Goal: Information Seeking & Learning: Check status

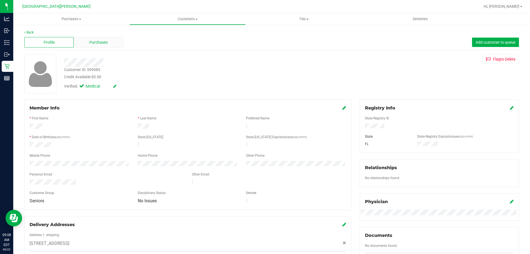
click at [100, 40] on span "Purchases" at bounding box center [98, 42] width 18 height 6
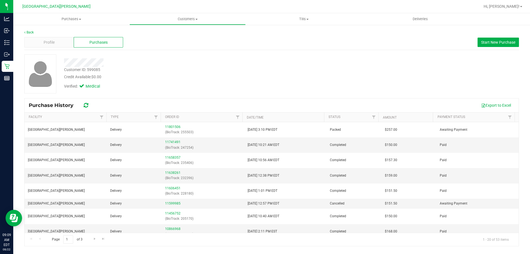
click at [180, 79] on div "Credit Available: $0.00" at bounding box center [185, 77] width 243 height 6
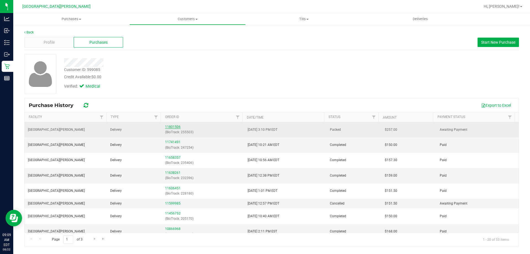
click at [174, 127] on link "11801506" at bounding box center [172, 127] width 15 height 4
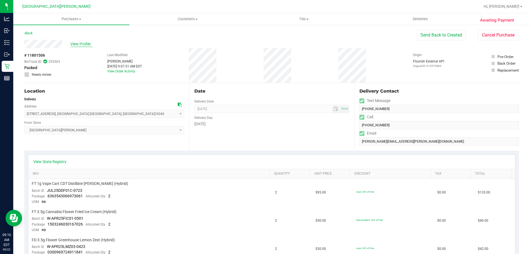
click at [83, 42] on span "View Profile" at bounding box center [81, 44] width 22 height 6
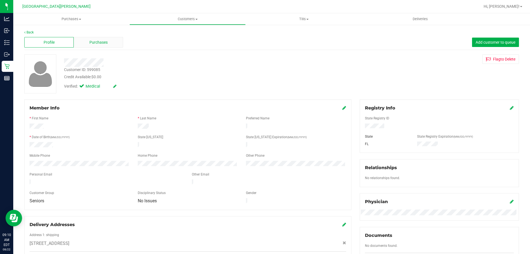
click at [103, 43] on span "Purchases" at bounding box center [98, 42] width 18 height 6
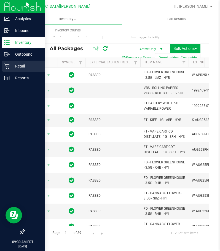
click at [8, 67] on icon at bounding box center [7, 66] width 6 height 6
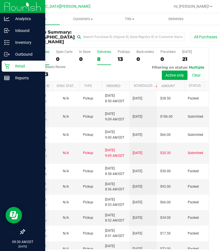
click at [100, 52] on div "Deliveries" at bounding box center [104, 52] width 14 height 4
click at [0, 0] on input "Deliveries 8" at bounding box center [0, 0] width 0 height 0
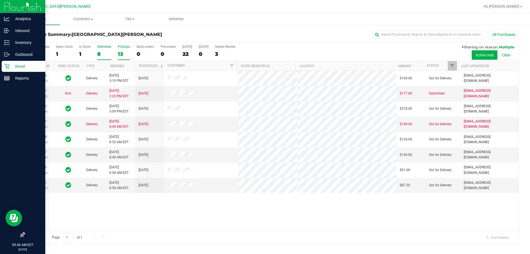
click at [120, 56] on div "13" at bounding box center [124, 54] width 12 height 6
click at [0, 0] on input "PickUps 13" at bounding box center [0, 0] width 0 height 0
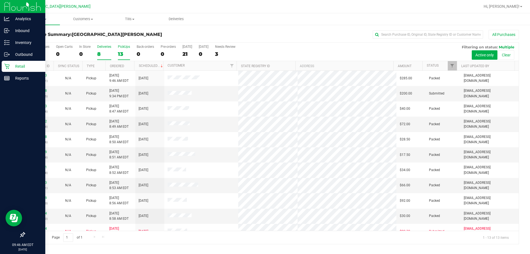
click at [98, 55] on div "8" at bounding box center [104, 54] width 14 height 6
click at [0, 0] on input "Deliveries 8" at bounding box center [0, 0] width 0 height 0
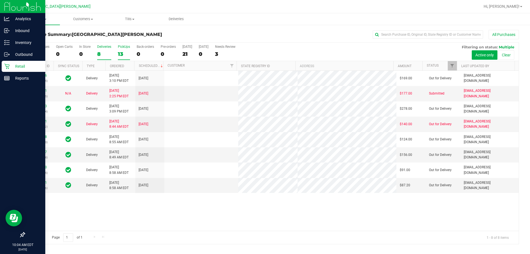
click at [124, 50] on label "PickUps 13" at bounding box center [124, 52] width 12 height 15
click at [0, 0] on input "PickUps 13" at bounding box center [0, 0] width 0 height 0
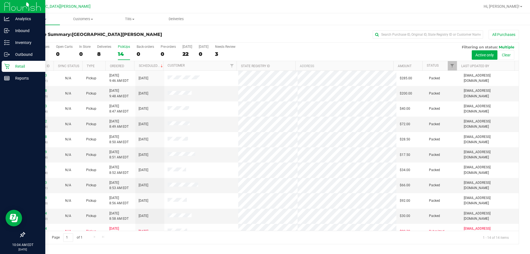
click at [127, 48] on div "PickUps" at bounding box center [124, 47] width 12 height 4
click at [0, 0] on input "PickUps 14" at bounding box center [0, 0] width 0 height 0
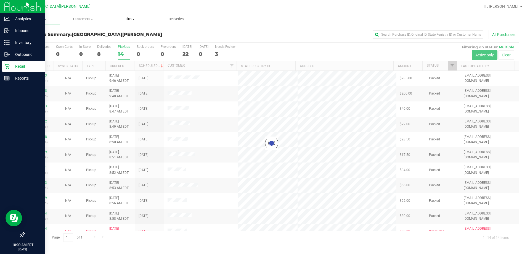
click at [131, 21] on span "Tills" at bounding box center [130, 19] width 46 height 5
click at [125, 32] on span "Manage tills" at bounding box center [125, 33] width 37 height 5
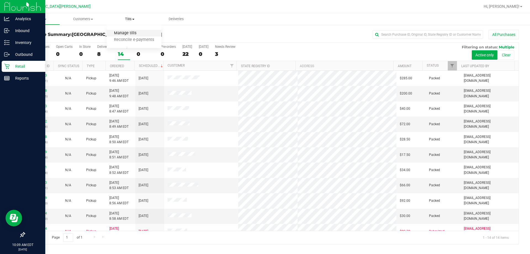
click at [125, 32] on span "Manage tills" at bounding box center [125, 33] width 37 height 5
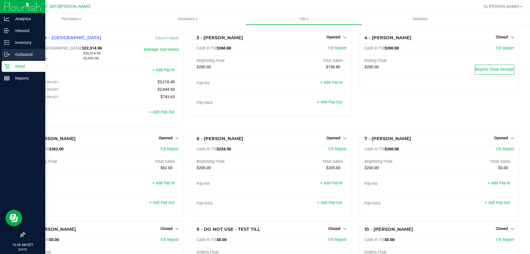
click at [23, 60] on link "Outbound" at bounding box center [22, 55] width 45 height 12
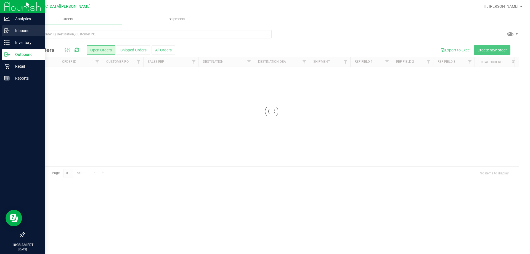
click at [25, 30] on p "Inbound" at bounding box center [26, 30] width 33 height 7
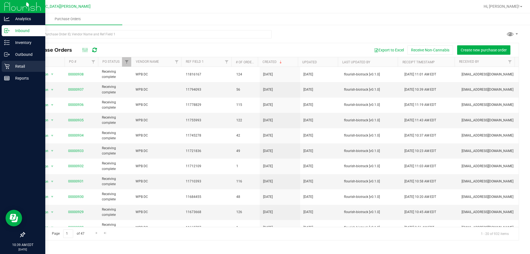
click at [21, 66] on p "Retail" at bounding box center [26, 66] width 33 height 7
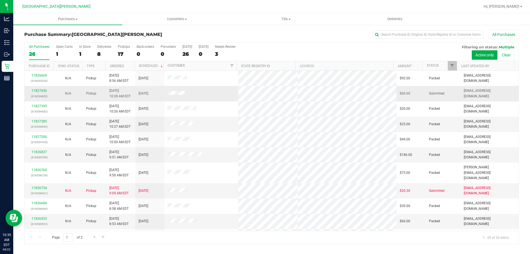
click at [41, 88] on div "11827436 (316554832)" at bounding box center [39, 93] width 22 height 10
click at [40, 92] on link "11827436" at bounding box center [38, 91] width 15 height 4
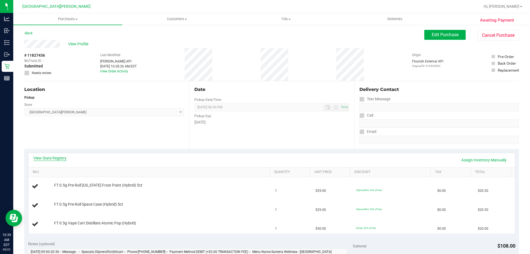
click at [65, 156] on link "View State Registry" at bounding box center [49, 158] width 33 height 6
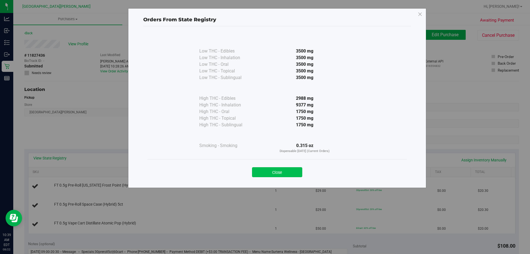
click at [220, 171] on button "Close" at bounding box center [277, 172] width 50 height 10
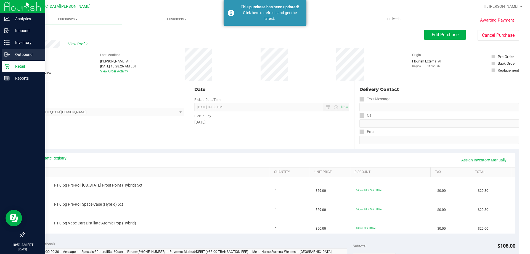
click at [9, 60] on link "Outbound" at bounding box center [22, 55] width 45 height 12
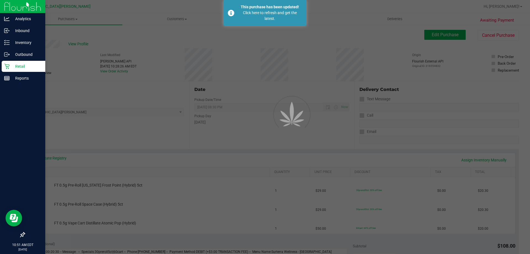
click at [21, 66] on p "Retail" at bounding box center [26, 66] width 33 height 7
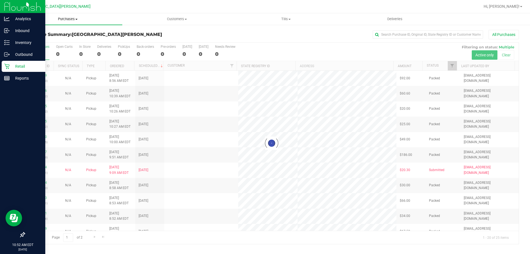
click at [68, 20] on span "Purchases" at bounding box center [67, 19] width 109 height 5
click at [30, 41] on span "Fulfillment" at bounding box center [30, 40] width 34 height 5
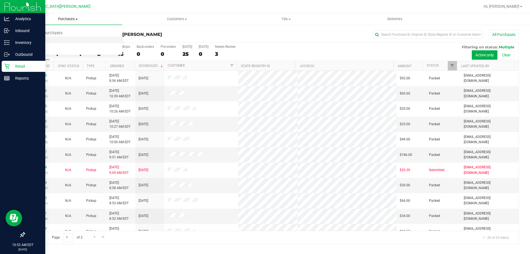
click at [30, 41] on span "Fulfillment" at bounding box center [30, 40] width 34 height 5
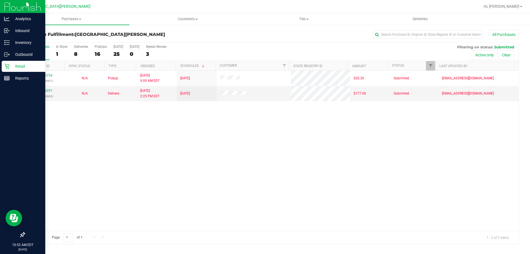
click at [161, 141] on div "11826754 (316538421) N/A Pickup 8/22/2025 9:09 AM EDT 8/22/2025 $20.30 Submitte…" at bounding box center [272, 151] width 494 height 160
click at [4, 73] on div "Reports" at bounding box center [24, 78] width 44 height 11
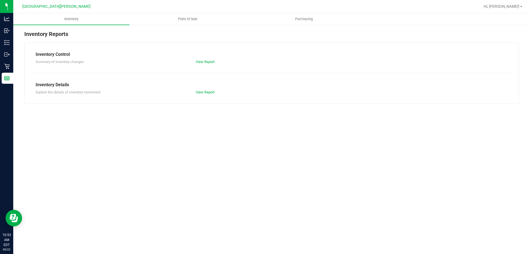
click at [186, 9] on div at bounding box center [289, 6] width 381 height 11
click at [183, 15] on uib-tab-heading "Point of Sale" at bounding box center [188, 19] width 116 height 11
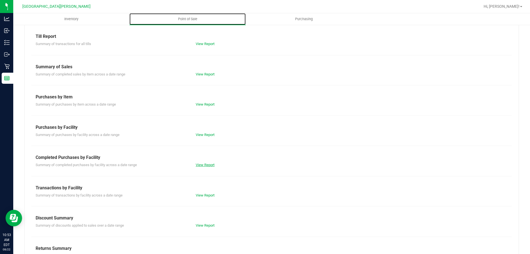
scroll to position [36, 0]
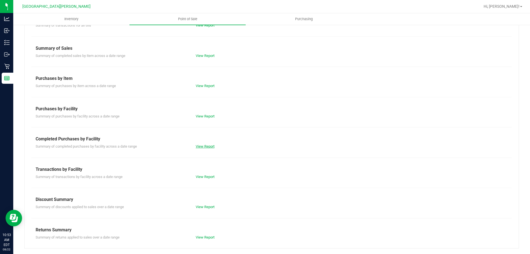
click at [205, 147] on link "View Report" at bounding box center [205, 146] width 19 height 4
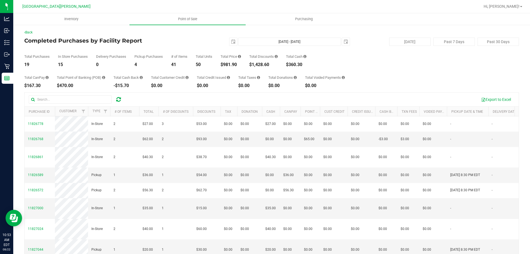
click at [220, 64] on div "$981.90" at bounding box center [230, 64] width 20 height 4
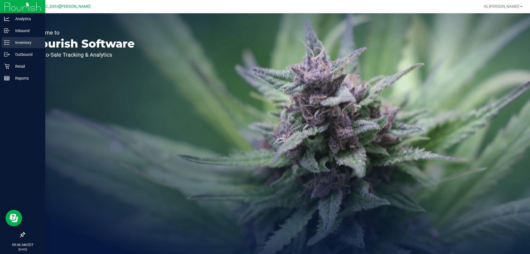
click at [18, 43] on p "Inventory" at bounding box center [26, 42] width 33 height 7
